Goal: Register for event/course

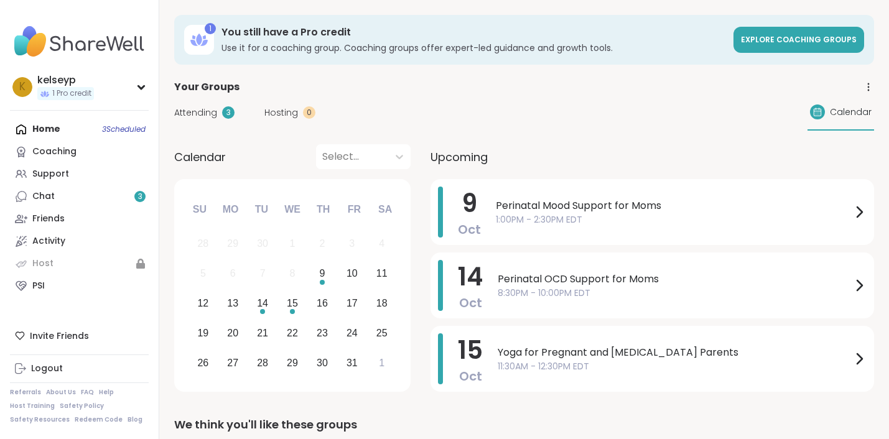
click at [562, 127] on div "Attending 3 Hosting 0 Calendar" at bounding box center [524, 113] width 700 height 36
click at [592, 210] on span "Perinatal Mood Support for Moms" at bounding box center [674, 205] width 356 height 15
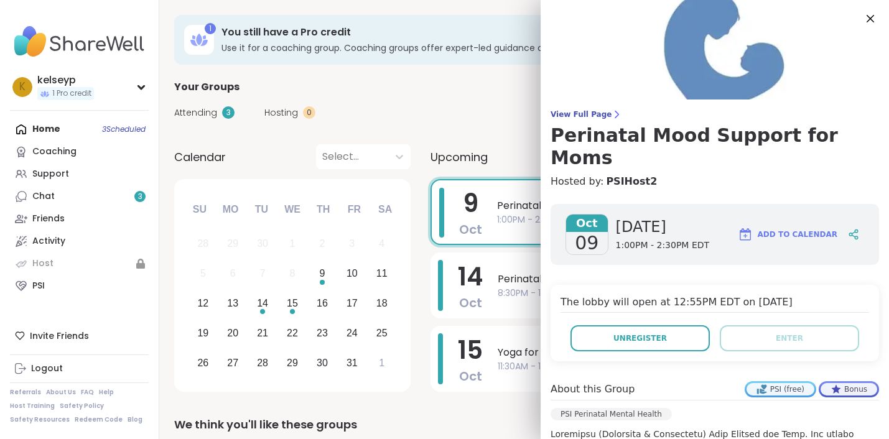
click at [419, 94] on div "Your Groups" at bounding box center [524, 87] width 700 height 15
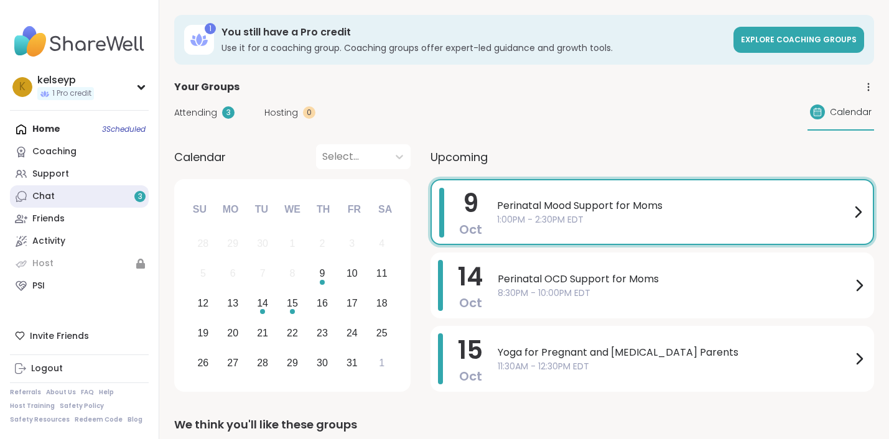
click at [88, 195] on link "Chat 3" at bounding box center [79, 196] width 139 height 22
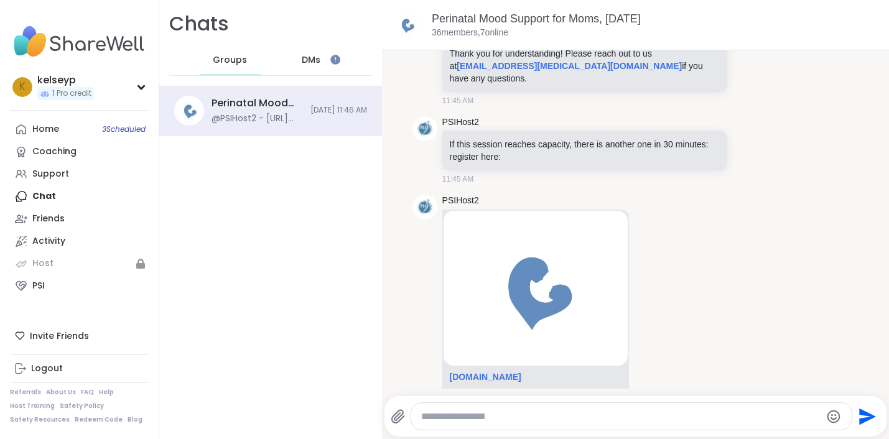
scroll to position [188, 0]
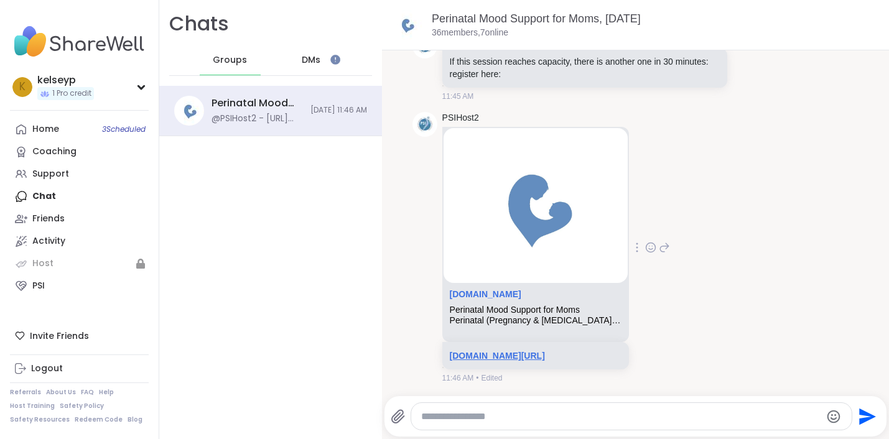
click at [500, 351] on link "sharewellnow.com/series/caef6f14-8fa0-436e-ab36-21e88ee3244e" at bounding box center [497, 356] width 95 height 10
click at [485, 289] on link "sharewellnow.com" at bounding box center [486, 294] width 72 height 10
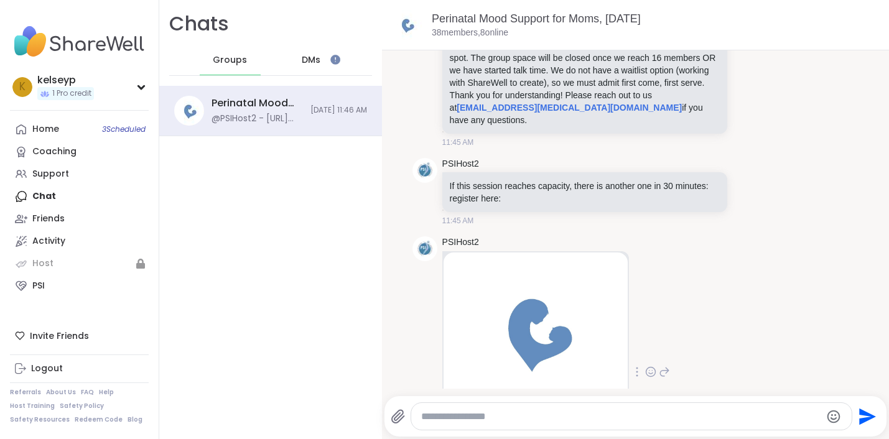
scroll to position [75, 0]
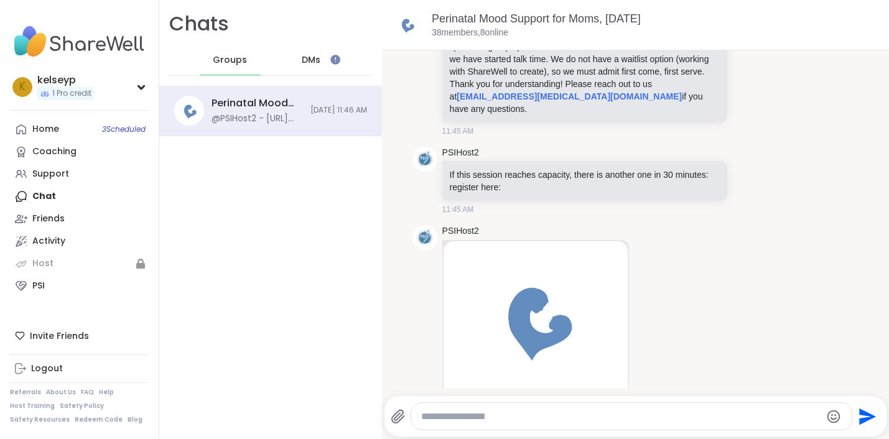
click at [311, 60] on span "DMs" at bounding box center [311, 60] width 19 height 12
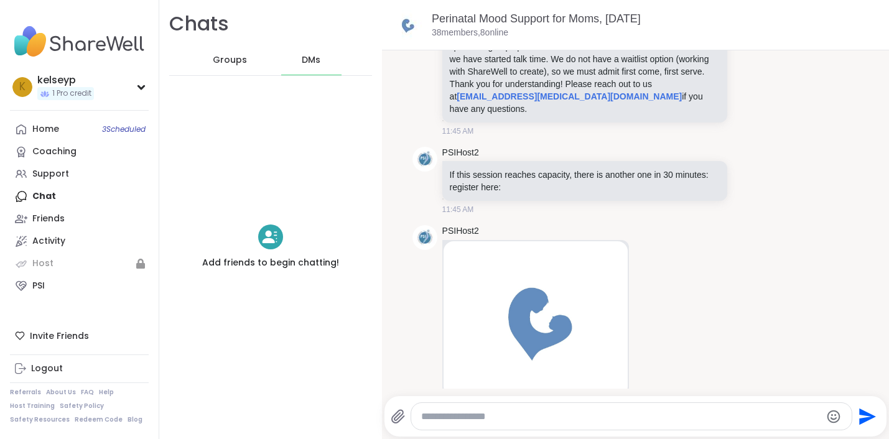
click at [221, 60] on span "Groups" at bounding box center [230, 60] width 34 height 12
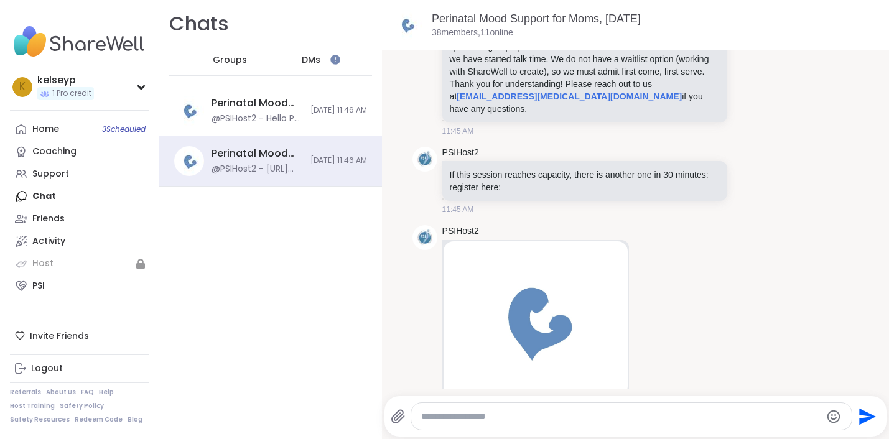
click at [462, 417] on textarea "Type your message" at bounding box center [620, 417] width 399 height 12
type textarea "**********"
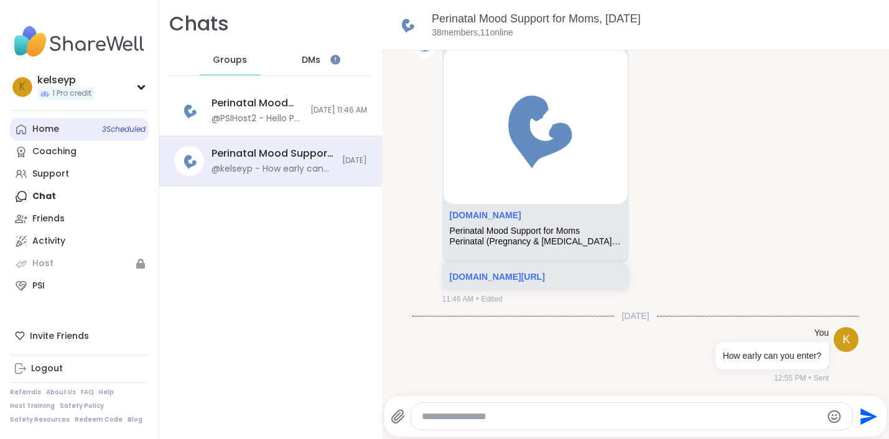
click at [85, 129] on link "Home 3 Scheduled" at bounding box center [79, 129] width 139 height 22
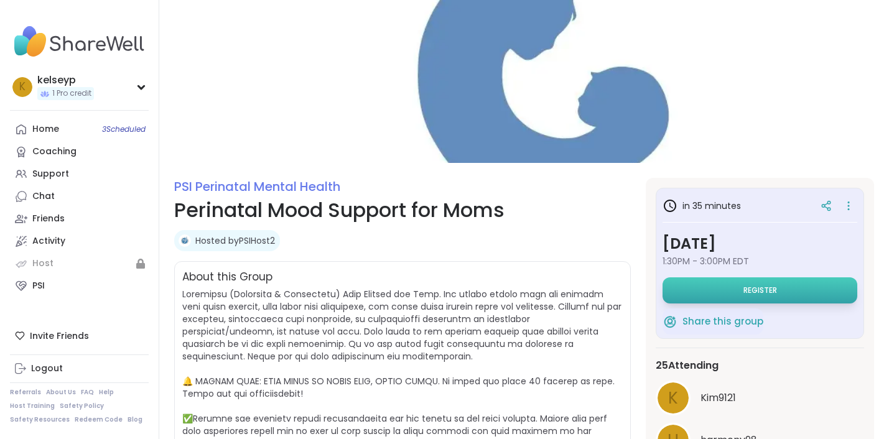
click at [776, 295] on span "Register" at bounding box center [760, 291] width 34 height 10
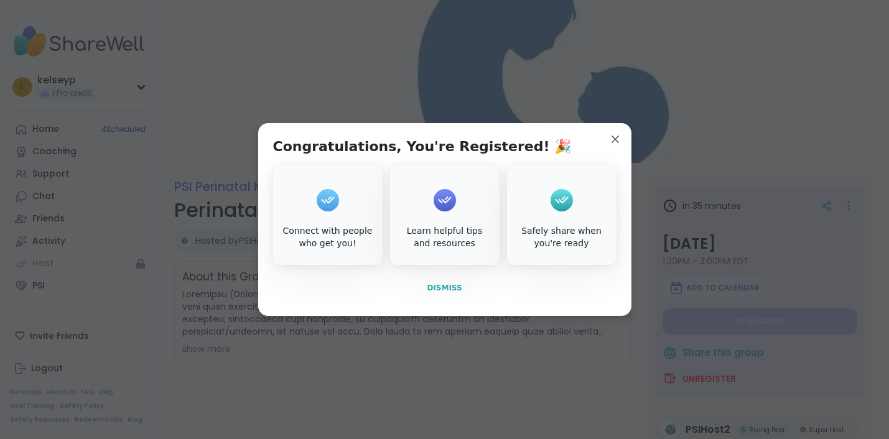
click at [446, 287] on span "Dismiss" at bounding box center [444, 288] width 35 height 9
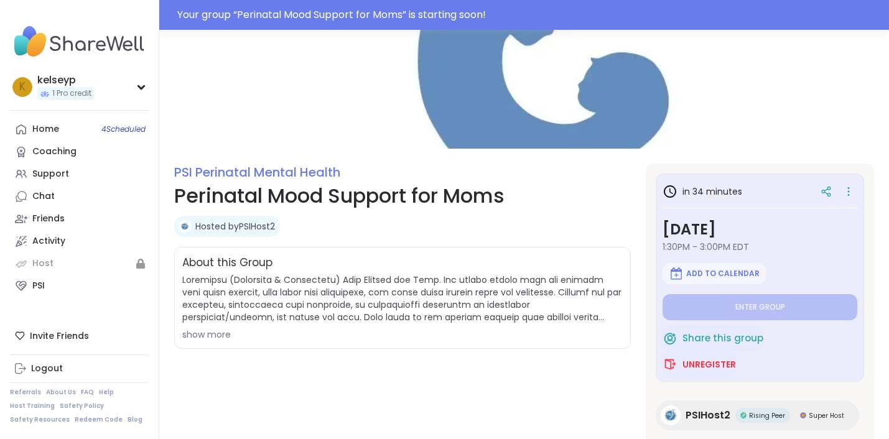
scroll to position [58, 0]
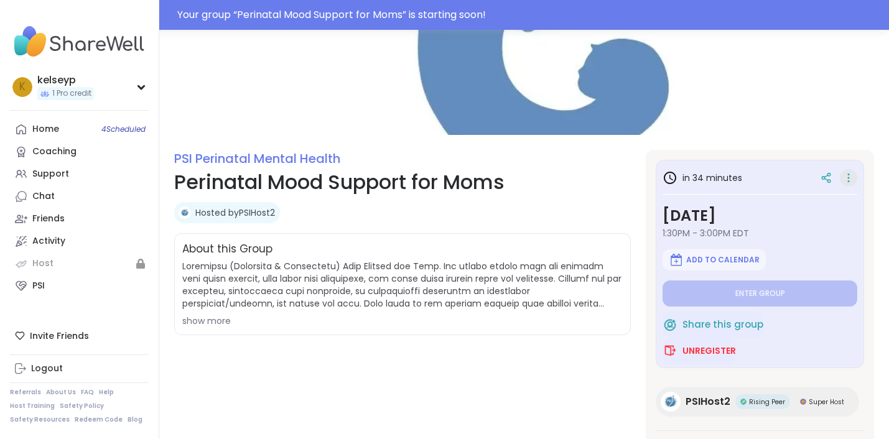
click at [847, 178] on icon at bounding box center [848, 177] width 12 height 17
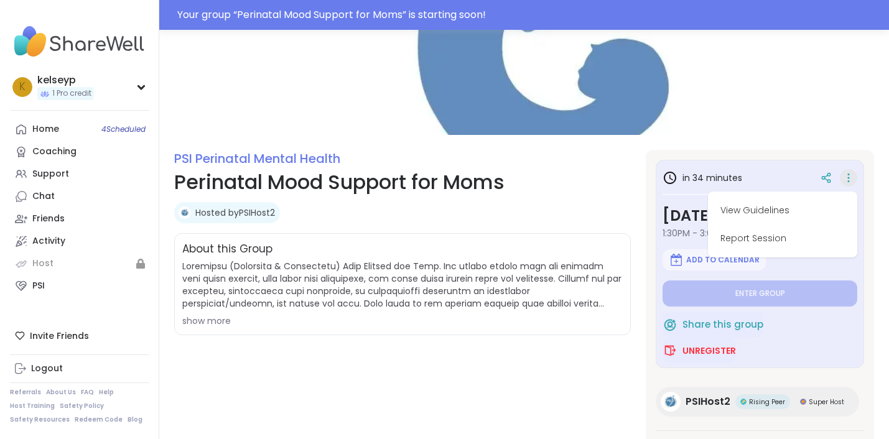
click at [847, 177] on icon at bounding box center [848, 177] width 12 height 17
click at [780, 313] on div "Share this group Unregister" at bounding box center [760, 338] width 195 height 52
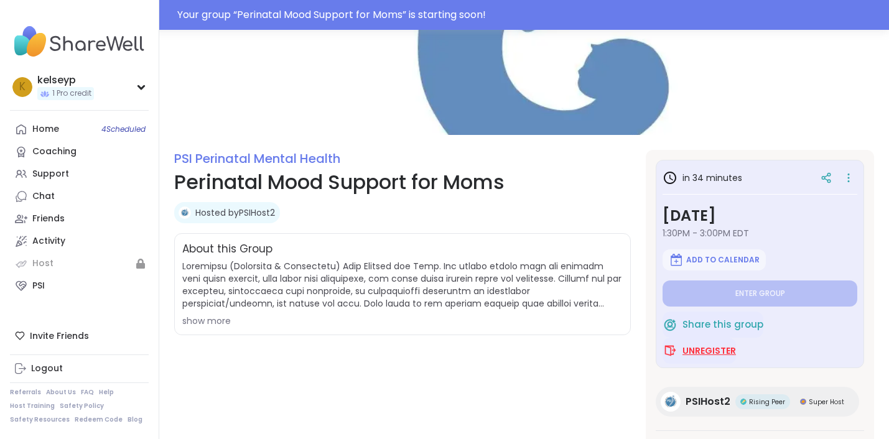
click at [718, 353] on span "Unregister" at bounding box center [709, 351] width 54 height 12
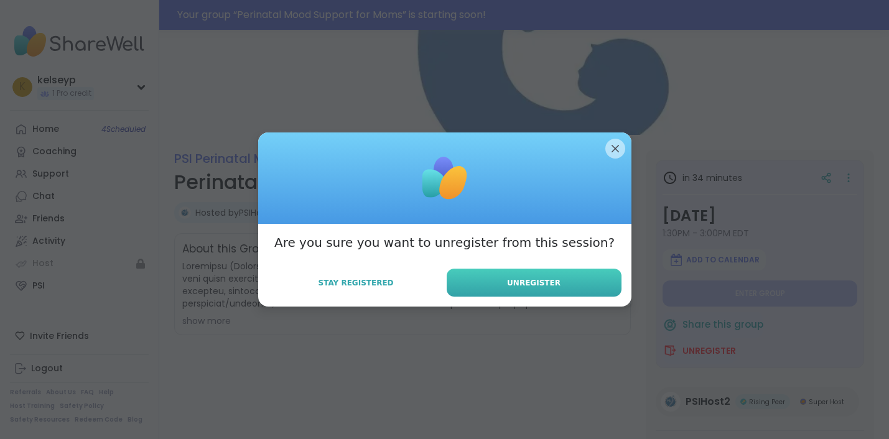
click at [551, 282] on span "Unregister" at bounding box center [534, 282] width 54 height 11
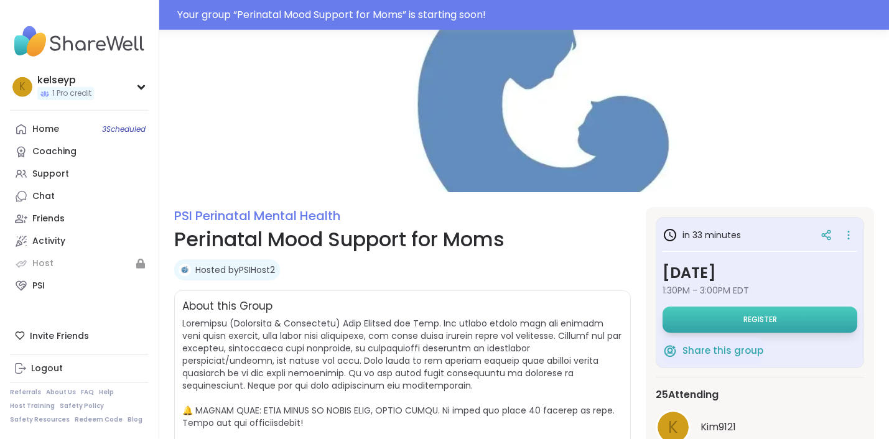
scroll to position [0, 0]
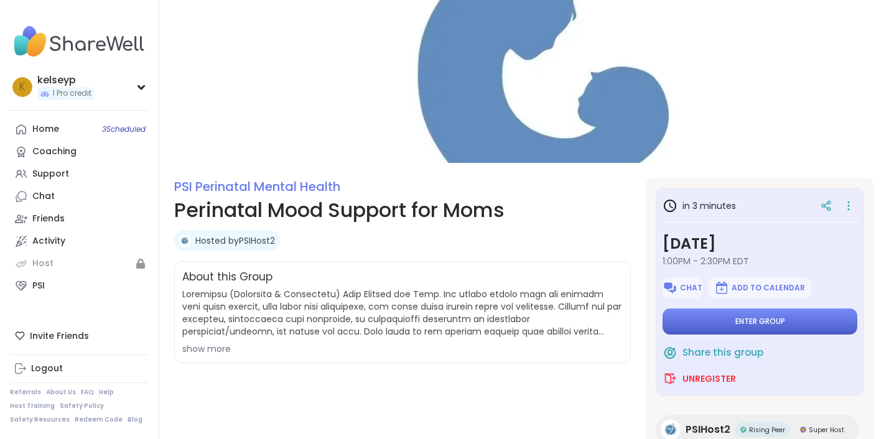
click at [748, 325] on span "Enter group" at bounding box center [760, 322] width 50 height 10
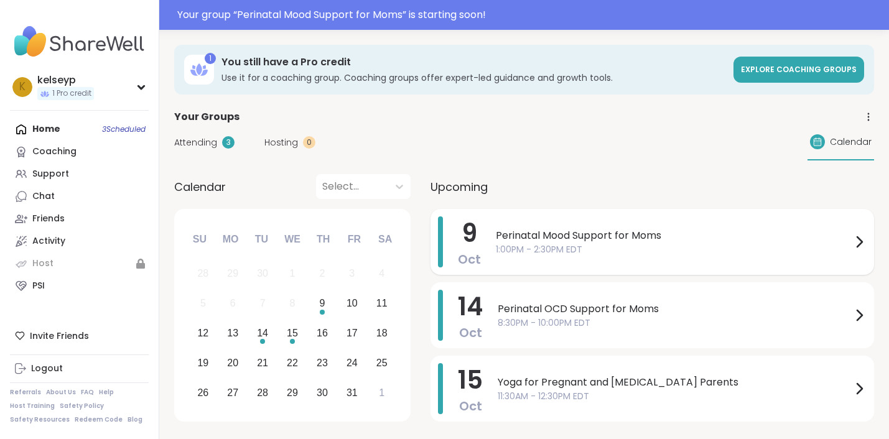
click at [579, 242] on span "Perinatal Mood Support for Moms" at bounding box center [674, 235] width 356 height 15
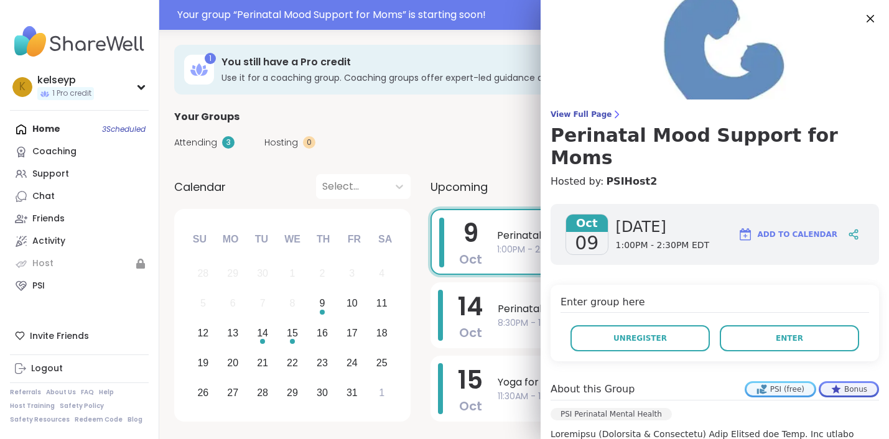
click at [440, 131] on div "Attending 3 Hosting 0 Calendar" at bounding box center [524, 142] width 700 height 36
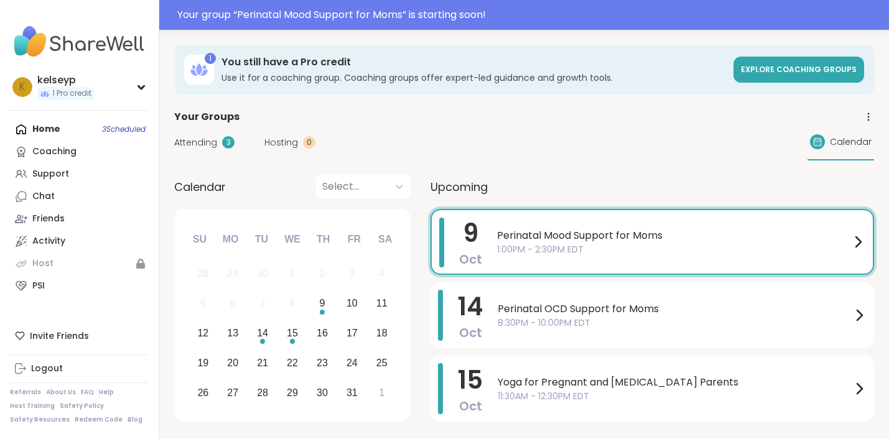
click at [68, 131] on div "Home 3 Scheduled Coaching Support Chat Friends Activity Host PSI" at bounding box center [79, 207] width 139 height 179
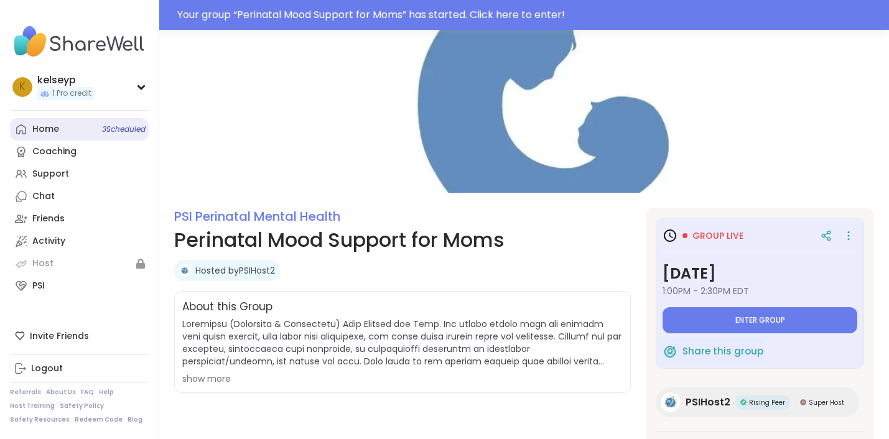
click at [102, 133] on span "3 Scheduled" at bounding box center [124, 129] width 44 height 10
